Goal: Transaction & Acquisition: Register for event/course

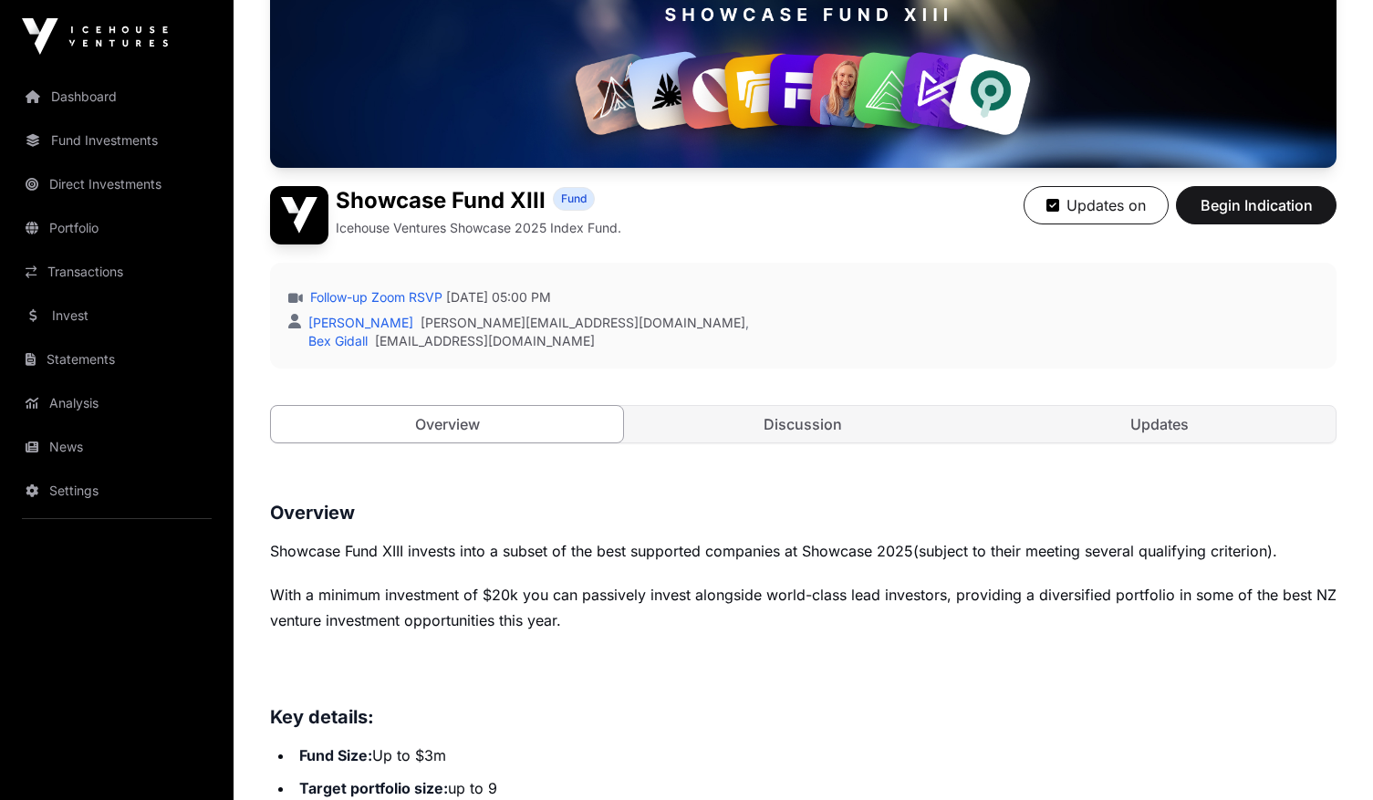
scroll to position [351, 0]
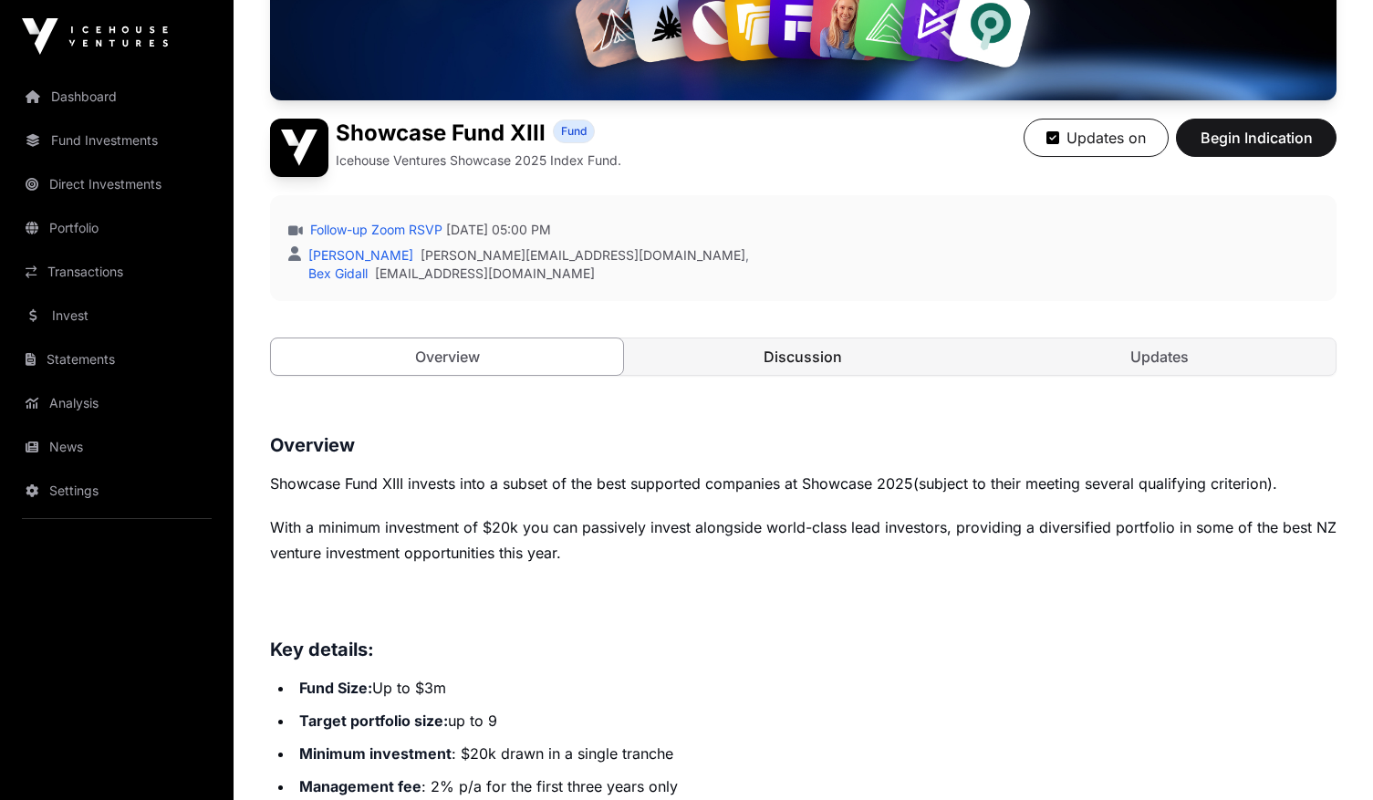
click at [786, 362] on link "Discussion" at bounding box center [803, 356] width 352 height 36
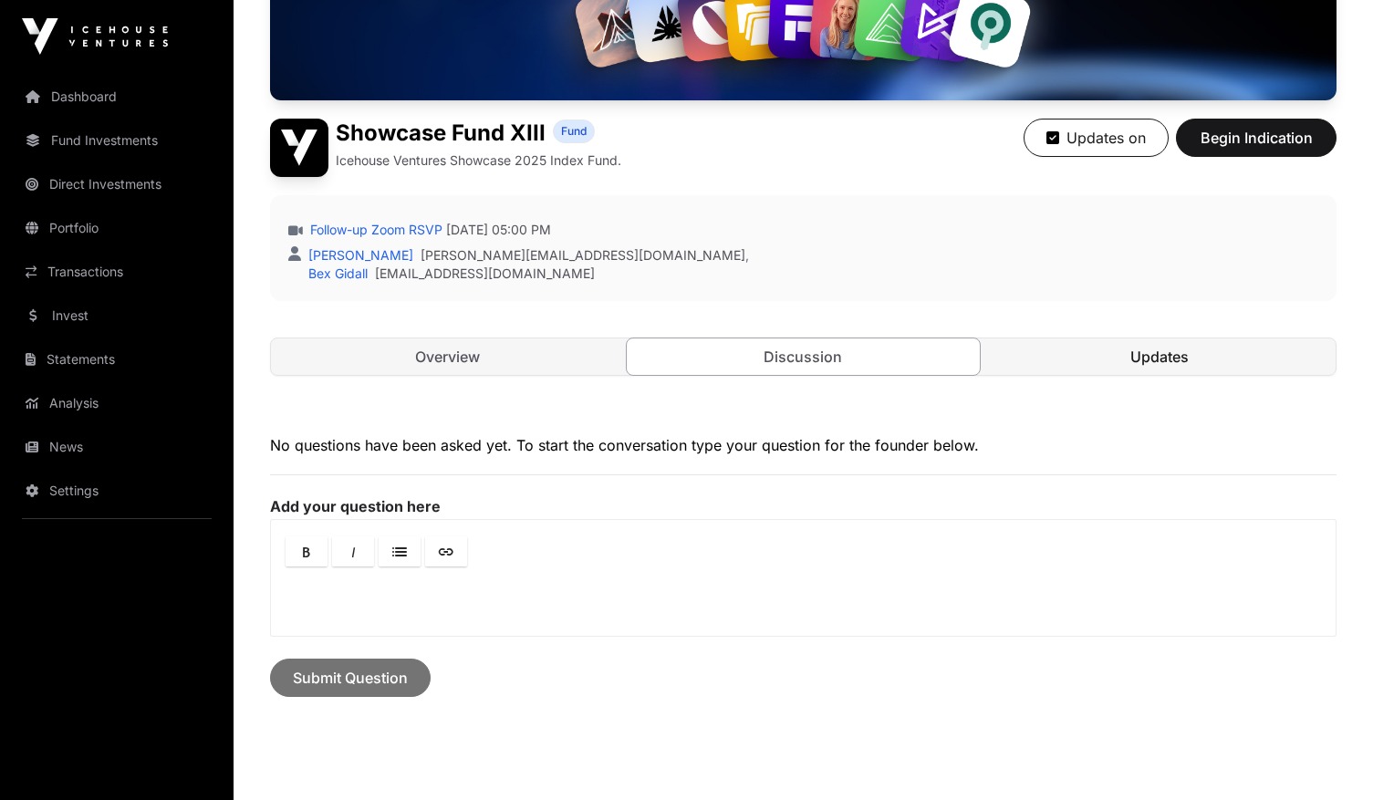
click at [1134, 365] on link "Updates" at bounding box center [1159, 356] width 352 height 36
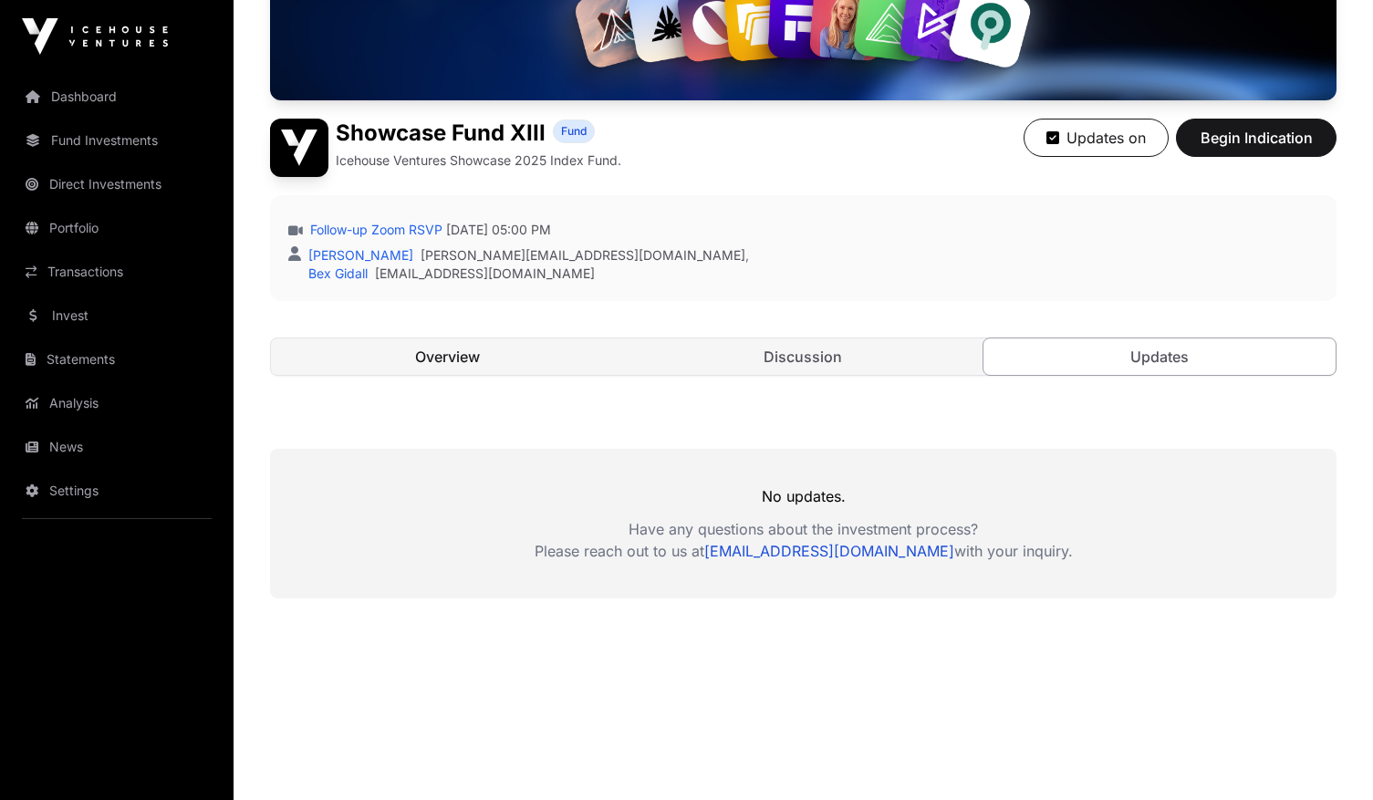
click at [438, 346] on link "Overview" at bounding box center [447, 356] width 352 height 36
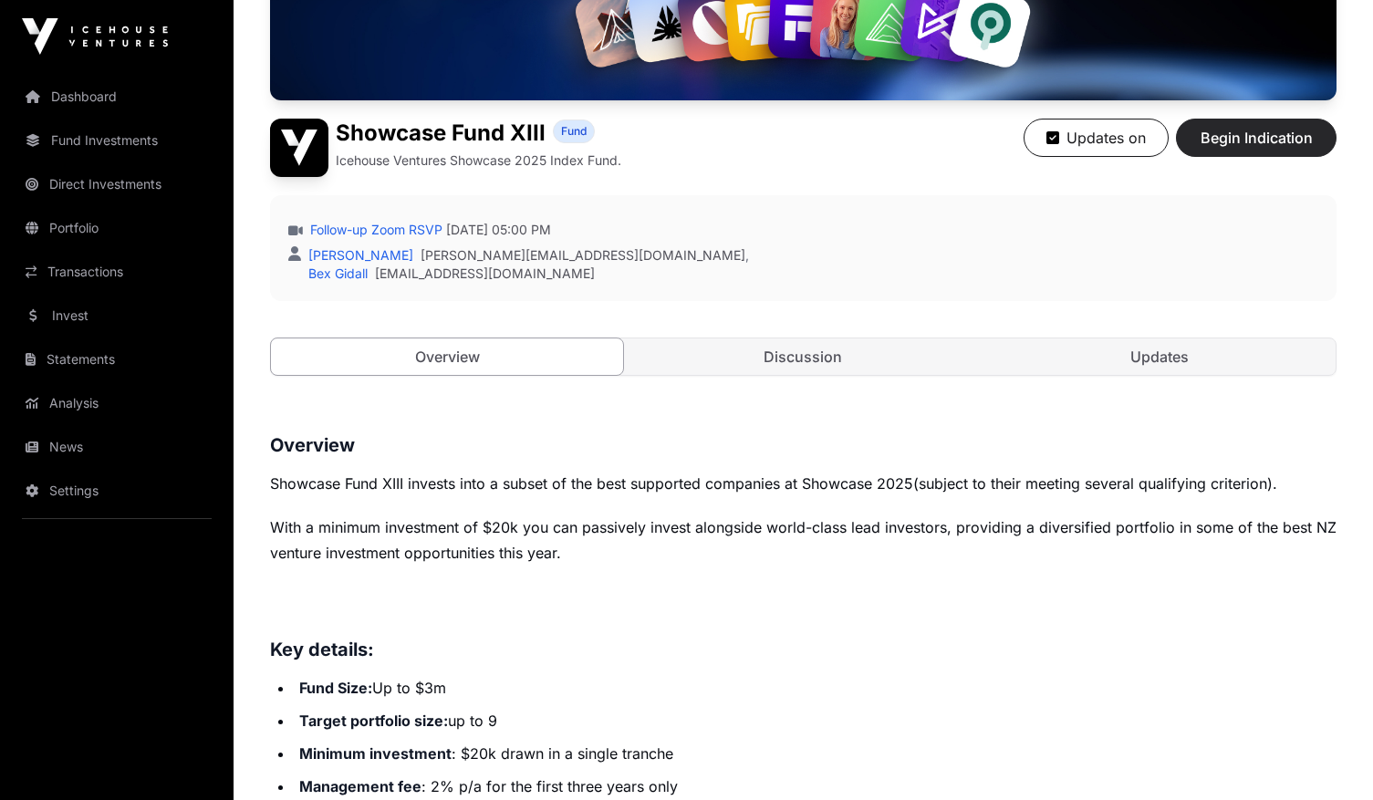
click at [1237, 134] on span "Begin Indication" at bounding box center [1256, 138] width 115 height 22
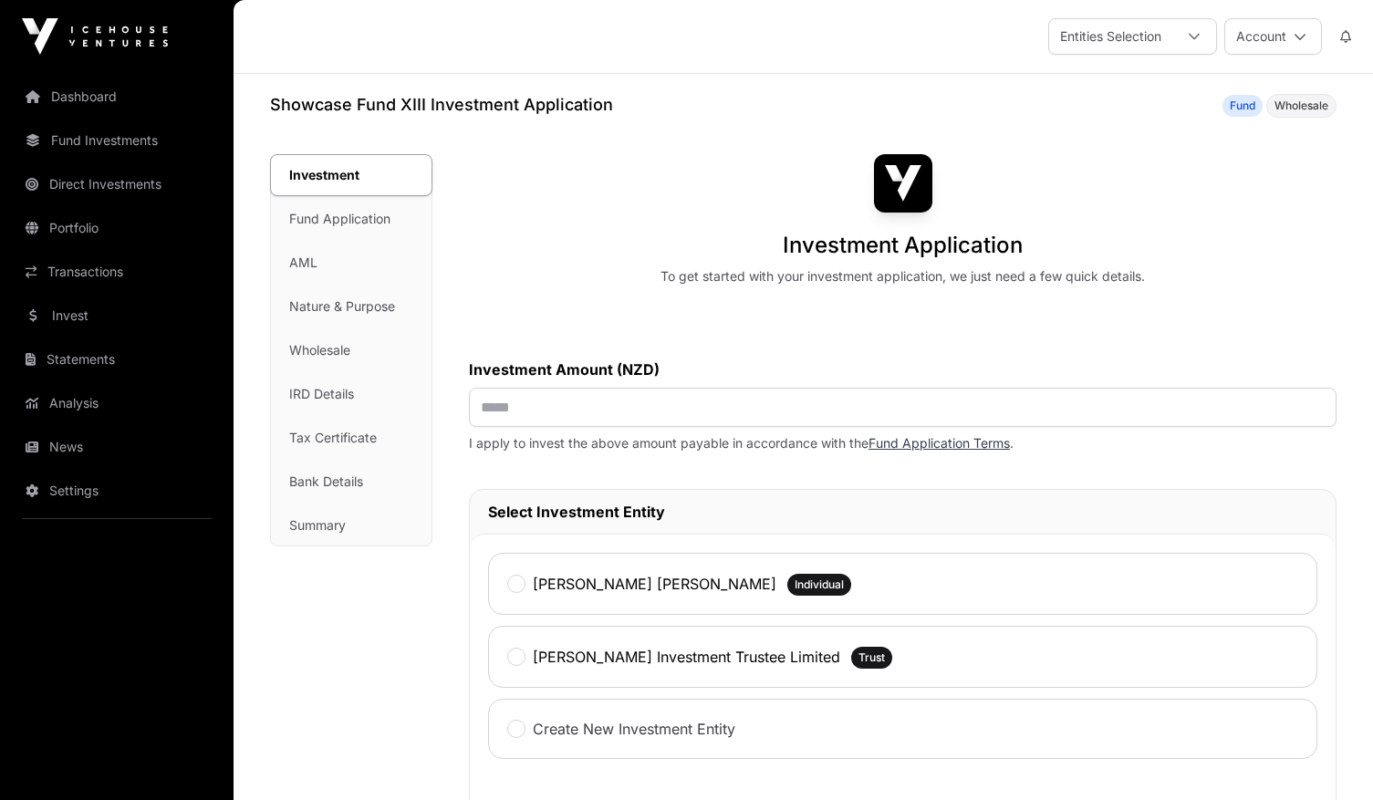
click at [304, 305] on div "Investment Fund Application AML Nature & Purpose Wholesale IRD Details Tax Cert…" at bounding box center [351, 350] width 161 height 390
click at [300, 228] on div "Investment Fund Application AML Nature & Purpose Wholesale IRD Details Tax Cert…" at bounding box center [351, 350] width 161 height 390
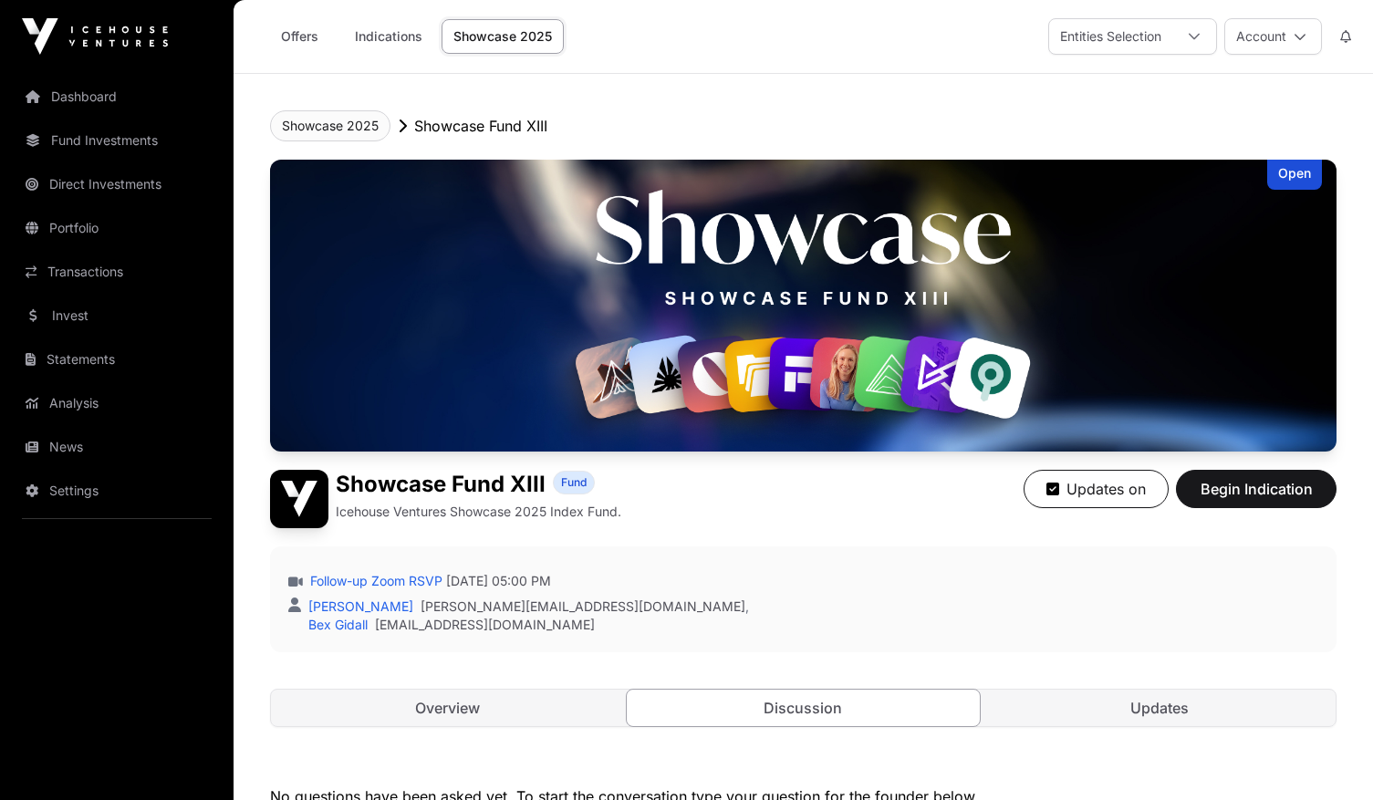
click at [309, 127] on button "Showcase 2025" at bounding box center [330, 125] width 120 height 31
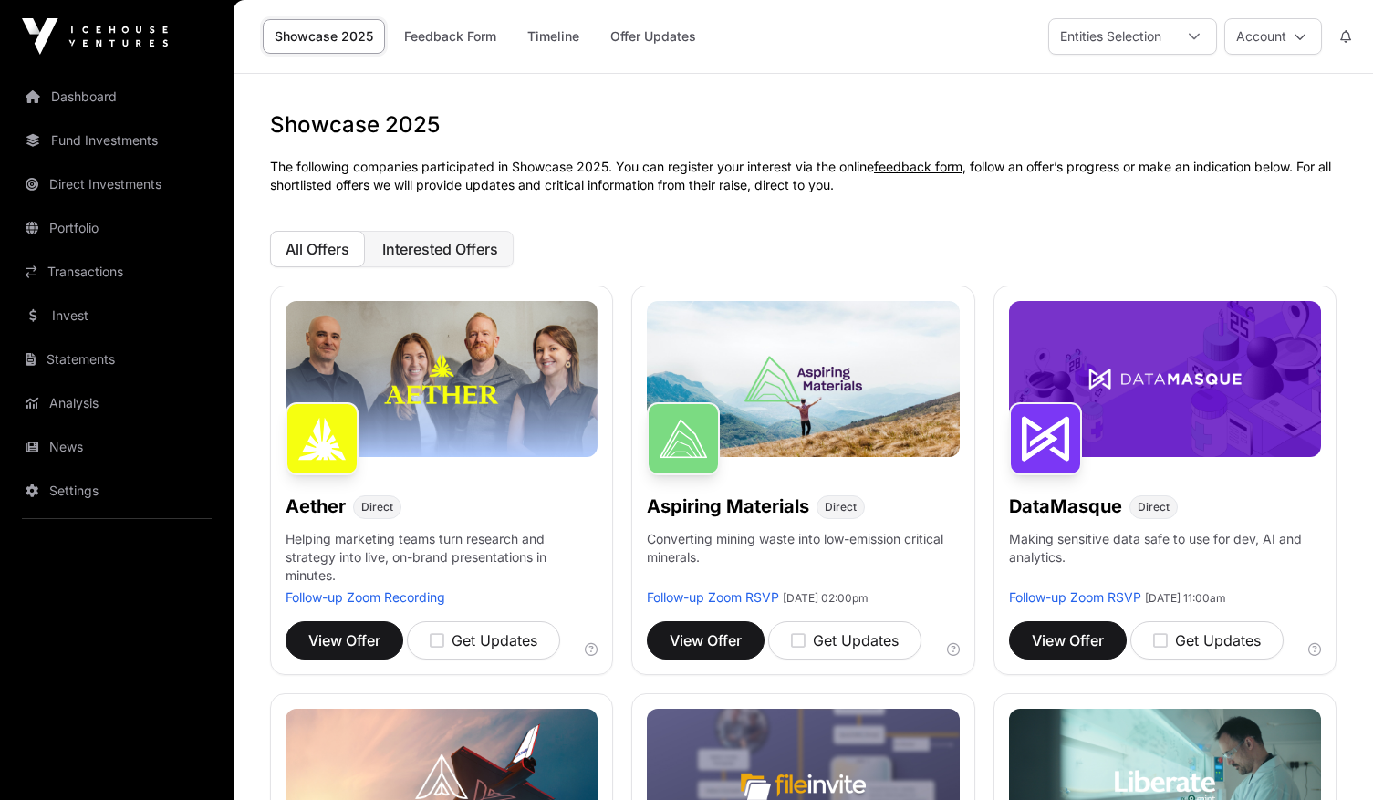
click at [436, 241] on span "Interested Offers" at bounding box center [440, 249] width 116 height 18
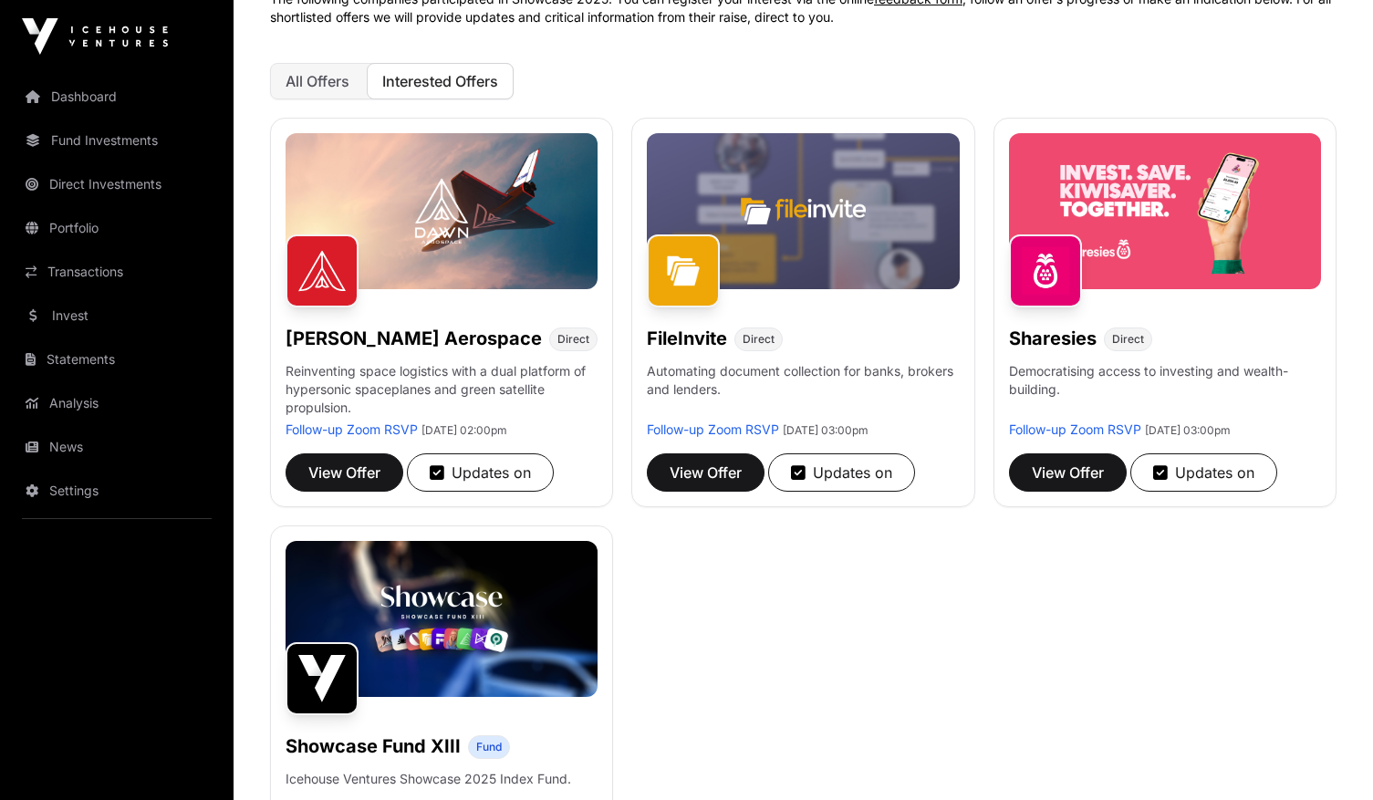
scroll to position [169, 0]
